Goal: Task Accomplishment & Management: Use online tool/utility

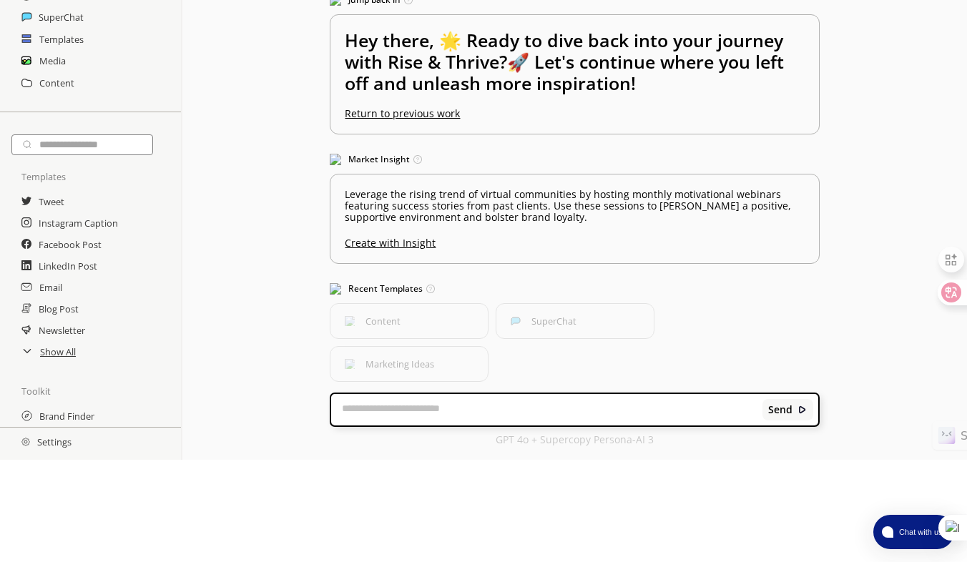
scroll to position [139, 0]
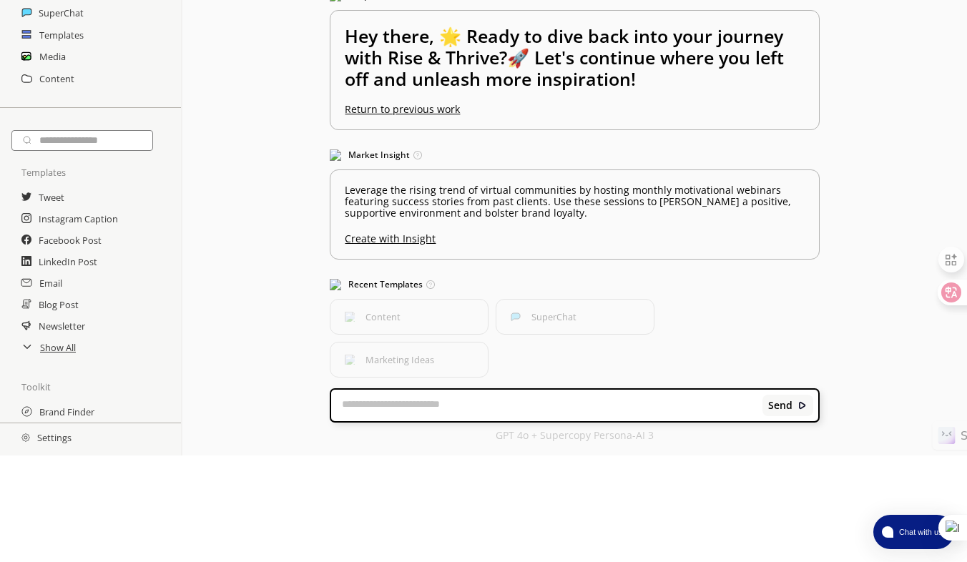
click at [562, 449] on div "Select your personas: Rise & Thrive Select the brand persona you want to use—de…" at bounding box center [575, 179] width 518 height 552
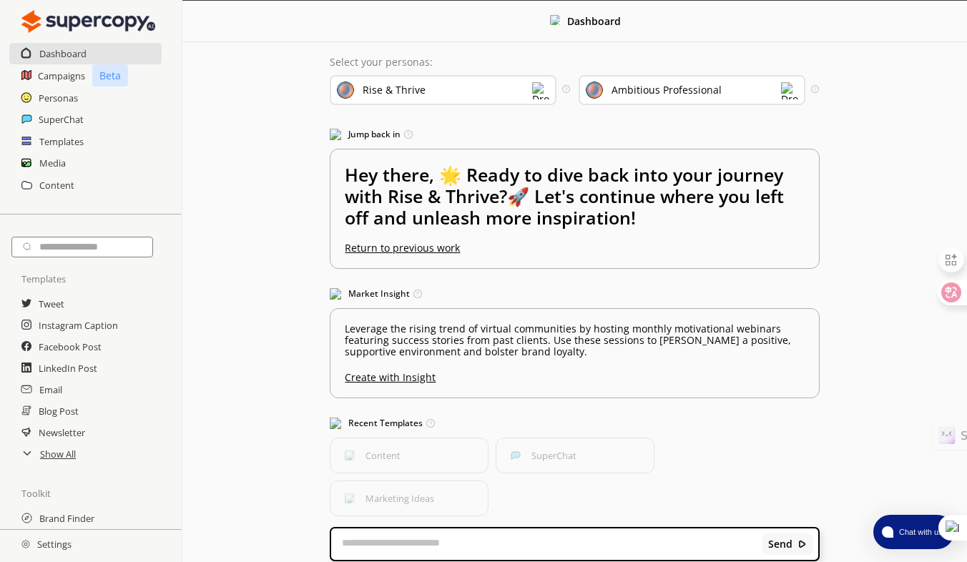
click at [479, 84] on div "Rise & Thrive" at bounding box center [443, 90] width 227 height 30
click at [482, 52] on div "Select your personas: Rise & Thrive Select the brand persona you want to use—de…" at bounding box center [575, 318] width 518 height 552
